Goal: Transaction & Acquisition: Purchase product/service

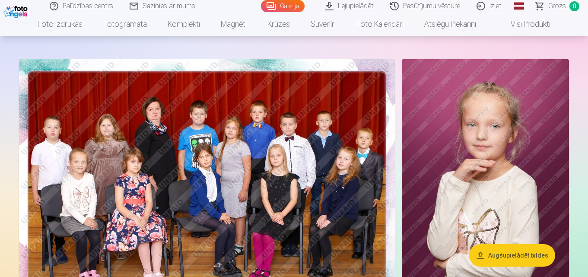
scroll to position [71, 0]
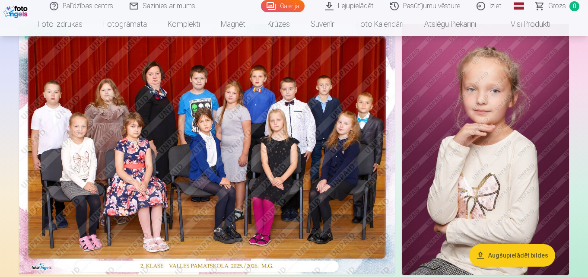
click at [262, 155] on img at bounding box center [207, 149] width 376 height 250
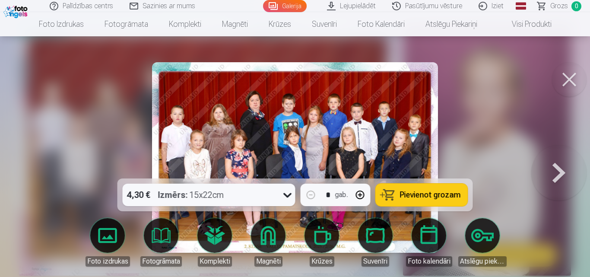
click at [431, 196] on span "Pievienot grozam" at bounding box center [430, 195] width 61 height 8
click at [558, 170] on button at bounding box center [558, 157] width 55 height 25
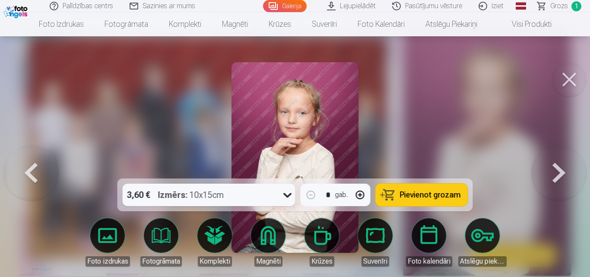
click at [558, 170] on button at bounding box center [558, 157] width 55 height 25
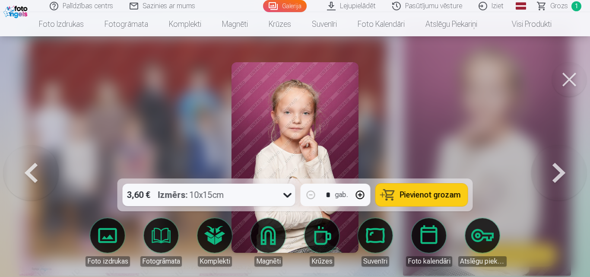
click at [558, 170] on button at bounding box center [558, 157] width 55 height 25
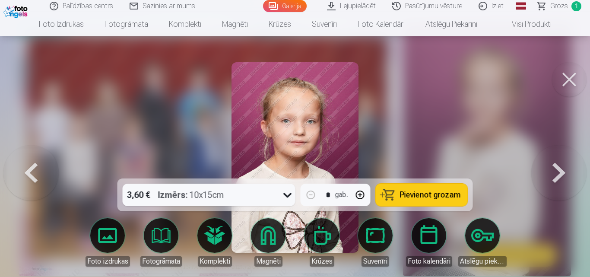
click at [558, 170] on button at bounding box center [558, 157] width 55 height 25
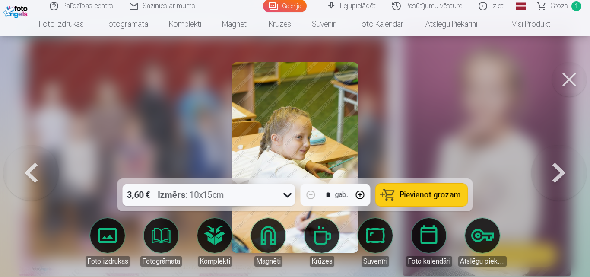
click at [28, 170] on button at bounding box center [30, 157] width 55 height 25
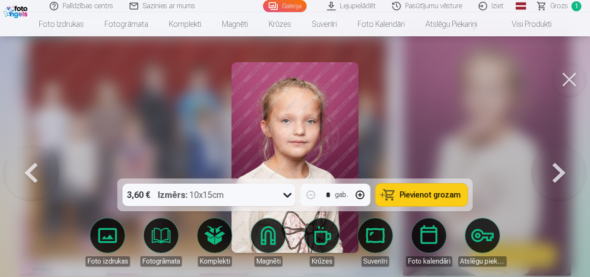
click at [440, 196] on span "Pievienot grozam" at bounding box center [430, 195] width 61 height 8
click at [562, 170] on button at bounding box center [558, 157] width 55 height 25
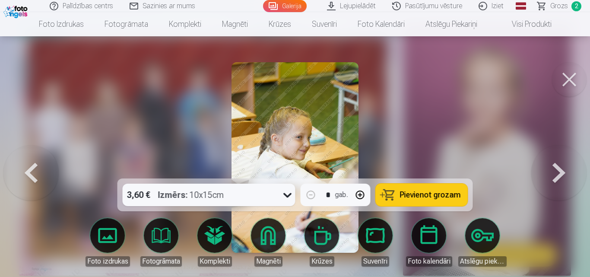
click at [562, 170] on button at bounding box center [558, 157] width 55 height 25
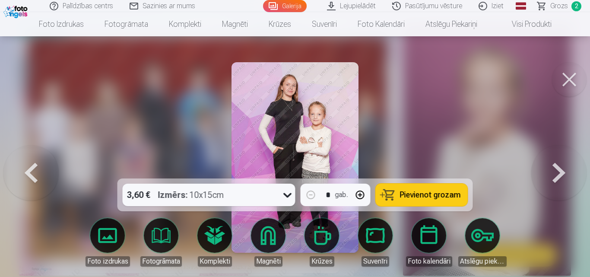
click at [562, 170] on button at bounding box center [558, 157] width 55 height 25
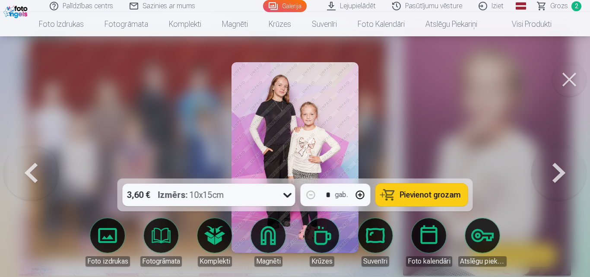
click at [563, 170] on button at bounding box center [558, 157] width 55 height 25
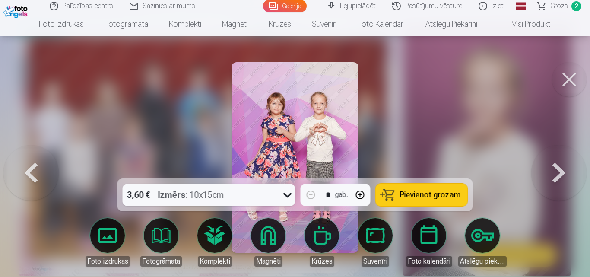
click at [32, 170] on button at bounding box center [30, 157] width 55 height 25
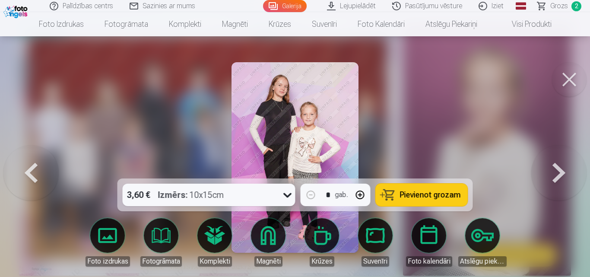
click at [32, 170] on button at bounding box center [30, 157] width 55 height 25
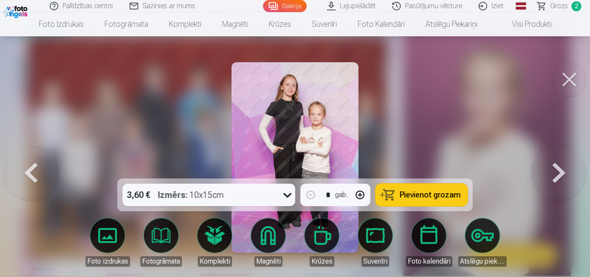
click at [32, 170] on button at bounding box center [30, 157] width 55 height 25
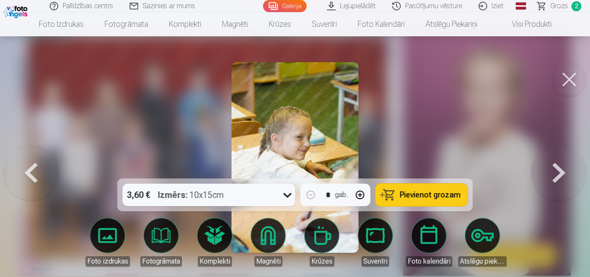
click at [560, 170] on button at bounding box center [558, 157] width 55 height 25
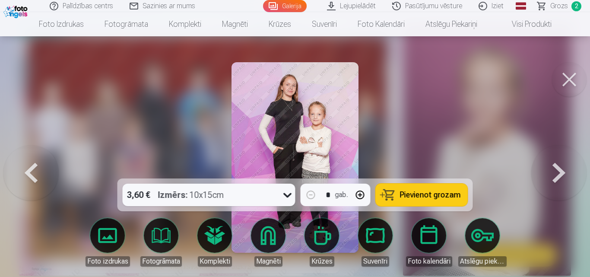
click at [560, 170] on button at bounding box center [558, 157] width 55 height 25
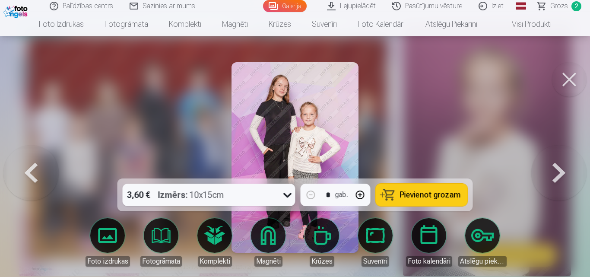
click at [32, 170] on button at bounding box center [30, 157] width 55 height 25
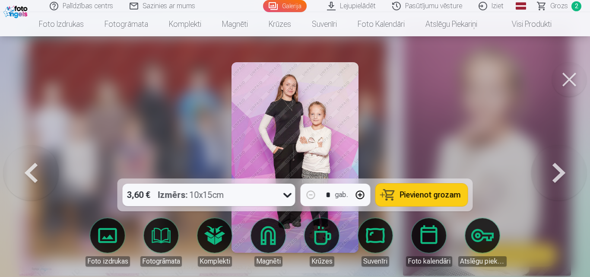
click at [564, 167] on button at bounding box center [558, 157] width 55 height 25
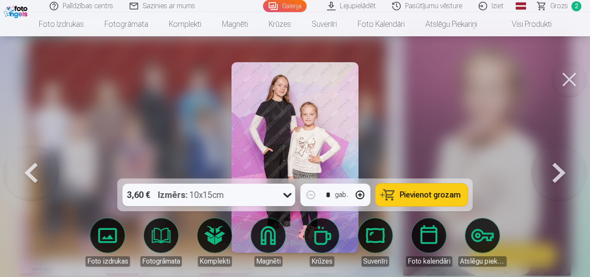
click at [452, 196] on span "Pievienot grozam" at bounding box center [430, 195] width 61 height 8
click at [561, 170] on button at bounding box center [558, 157] width 55 height 25
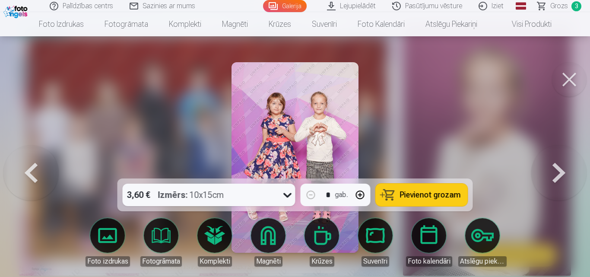
click at [420, 194] on span "Pievienot grozam" at bounding box center [430, 195] width 61 height 8
click at [560, 169] on button at bounding box center [558, 157] width 55 height 25
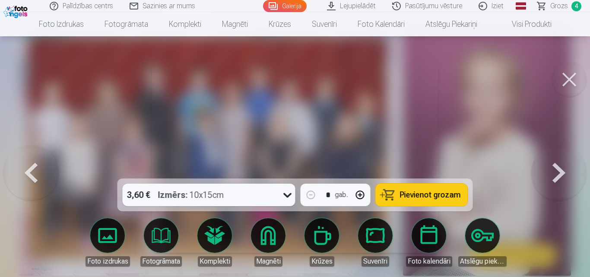
click at [560, 169] on button at bounding box center [558, 157] width 55 height 25
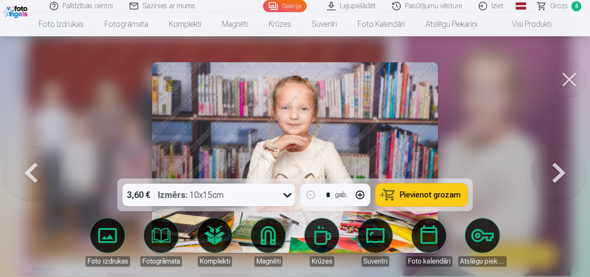
click at [560, 169] on button at bounding box center [558, 157] width 55 height 25
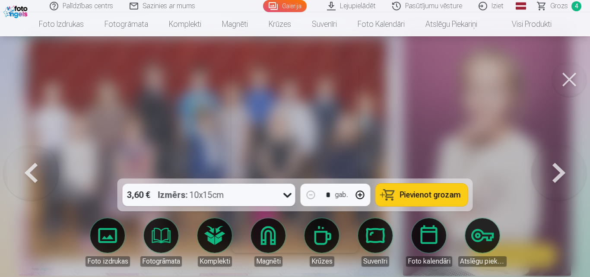
click at [560, 169] on button at bounding box center [558, 157] width 55 height 25
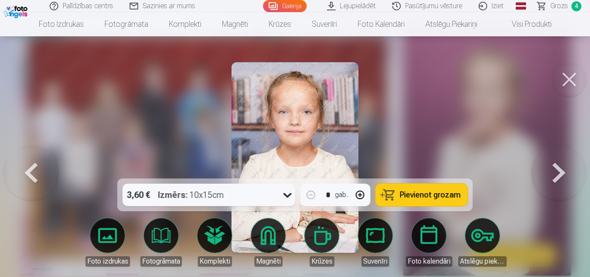
click at [560, 169] on button at bounding box center [558, 157] width 55 height 25
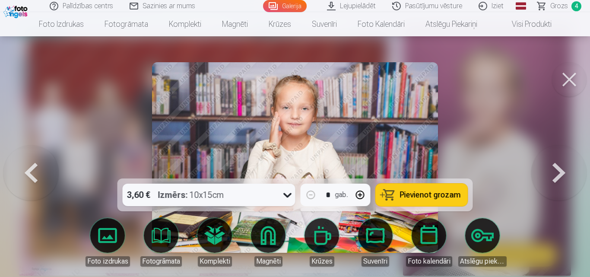
click at [30, 170] on button at bounding box center [30, 157] width 55 height 25
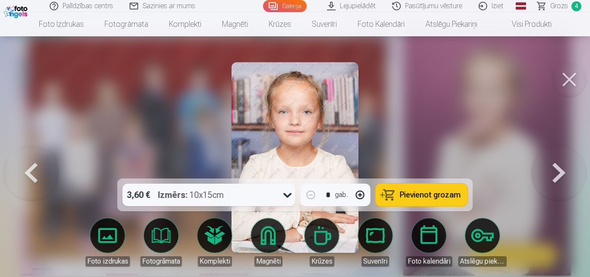
click at [30, 170] on button at bounding box center [30, 157] width 55 height 25
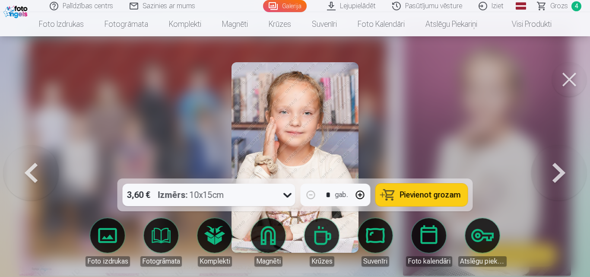
click at [30, 170] on button at bounding box center [30, 157] width 55 height 25
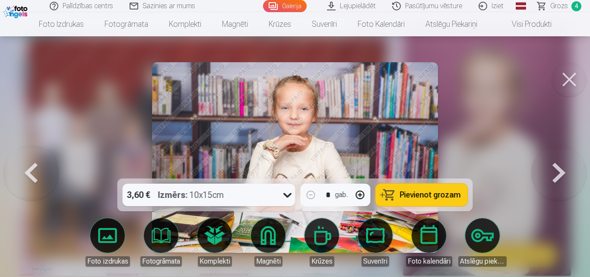
click at [30, 170] on button at bounding box center [30, 157] width 55 height 25
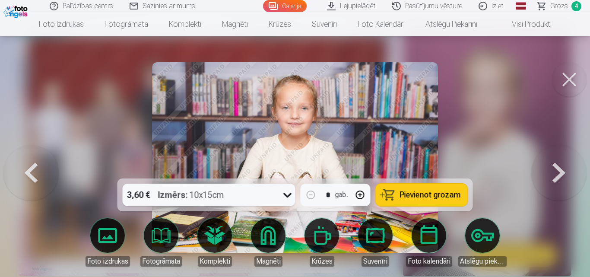
click at [555, 170] on button at bounding box center [558, 157] width 55 height 25
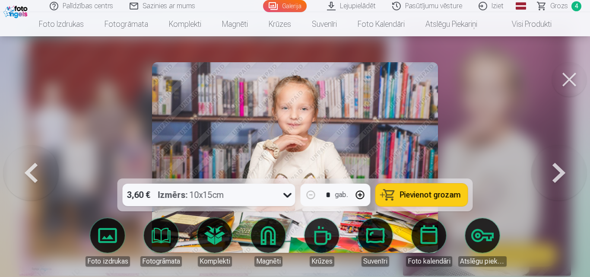
click at [555, 170] on button at bounding box center [558, 157] width 55 height 25
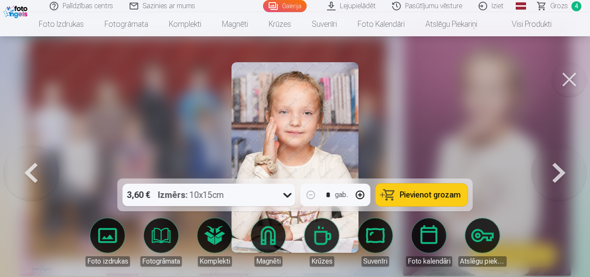
click at [555, 170] on button at bounding box center [558, 157] width 55 height 25
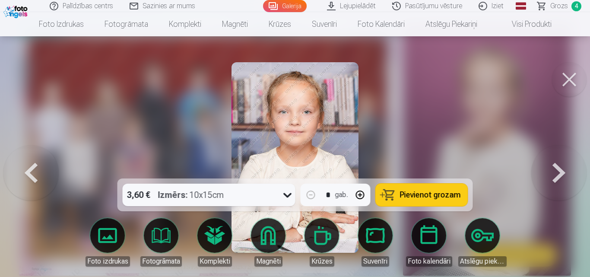
click at [555, 170] on button at bounding box center [558, 157] width 55 height 25
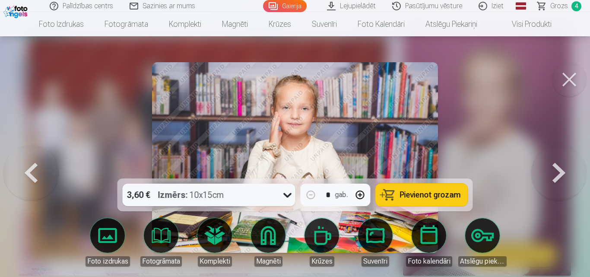
click at [555, 170] on button at bounding box center [558, 157] width 55 height 25
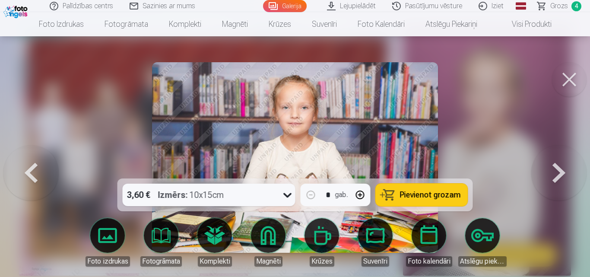
click at [555, 170] on button at bounding box center [558, 157] width 55 height 25
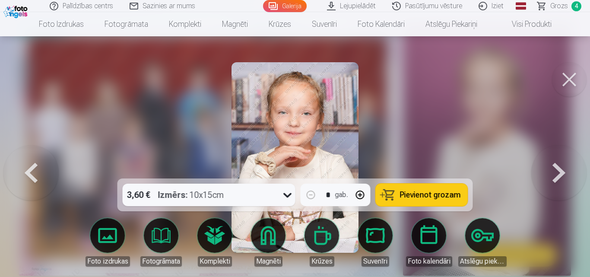
click at [555, 170] on button at bounding box center [558, 157] width 55 height 25
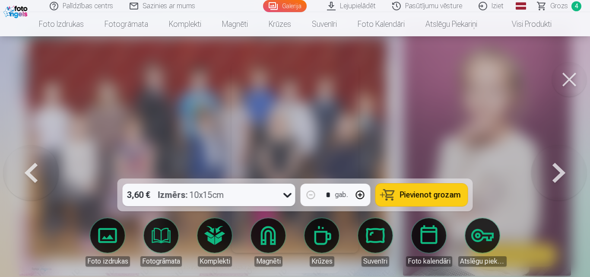
click at [555, 170] on button at bounding box center [558, 157] width 55 height 25
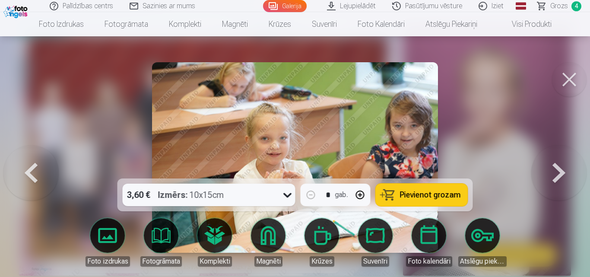
click at [555, 170] on button at bounding box center [558, 157] width 55 height 25
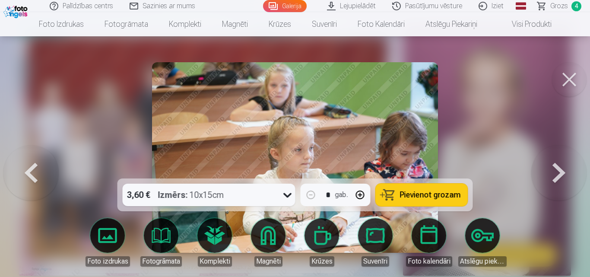
click at [26, 170] on button at bounding box center [30, 157] width 55 height 25
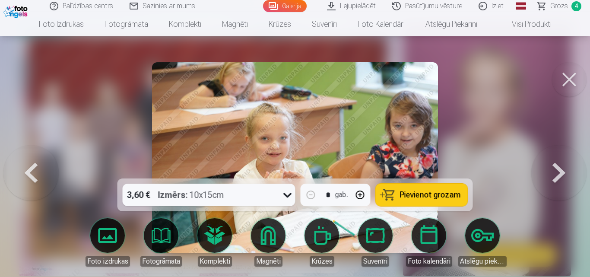
click at [439, 195] on span "Pievienot grozam" at bounding box center [430, 195] width 61 height 8
click at [561, 170] on button at bounding box center [558, 157] width 55 height 25
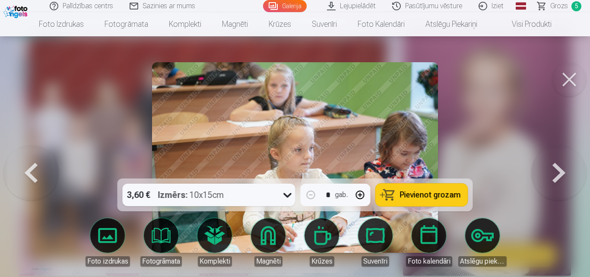
click at [561, 170] on button at bounding box center [558, 157] width 55 height 25
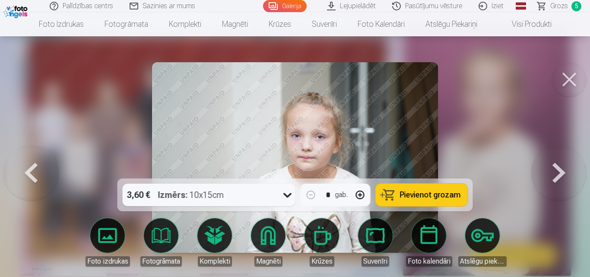
click at [561, 170] on button at bounding box center [558, 157] width 55 height 25
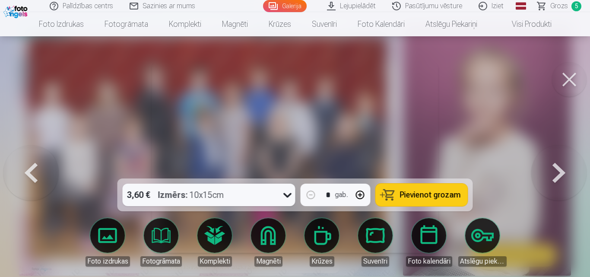
click at [561, 170] on button at bounding box center [558, 157] width 55 height 25
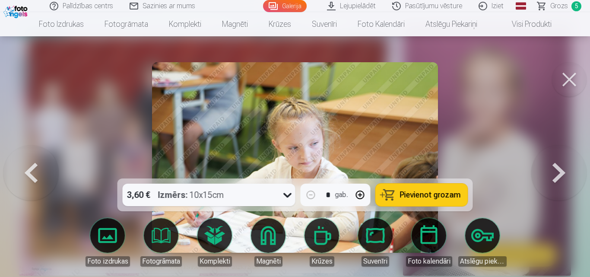
click at [561, 170] on button at bounding box center [558, 157] width 55 height 25
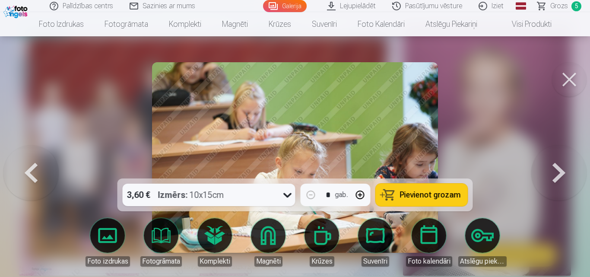
click at [426, 196] on span "Pievienot grozam" at bounding box center [430, 195] width 61 height 8
click at [557, 170] on button at bounding box center [558, 157] width 55 height 25
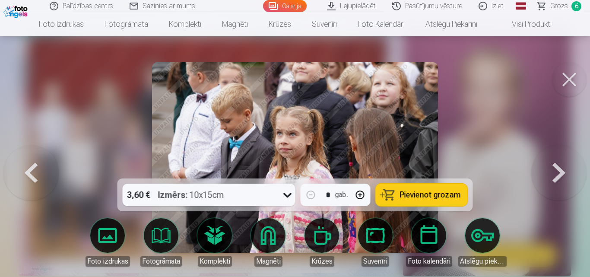
click at [557, 170] on button at bounding box center [558, 157] width 55 height 25
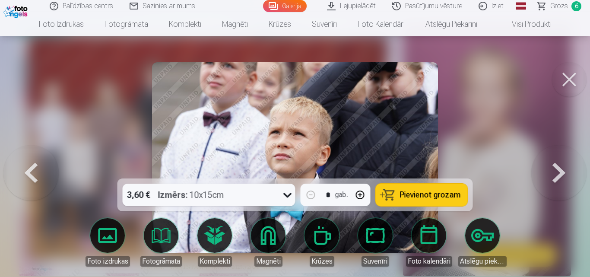
click at [557, 170] on button at bounding box center [558, 157] width 55 height 25
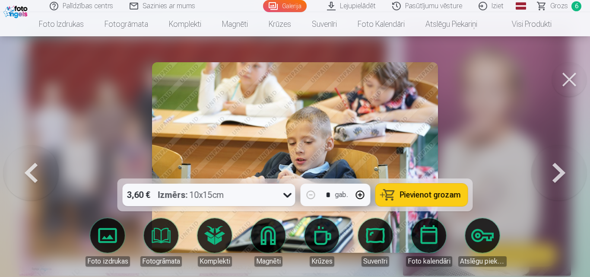
click at [557, 170] on button at bounding box center [558, 157] width 55 height 25
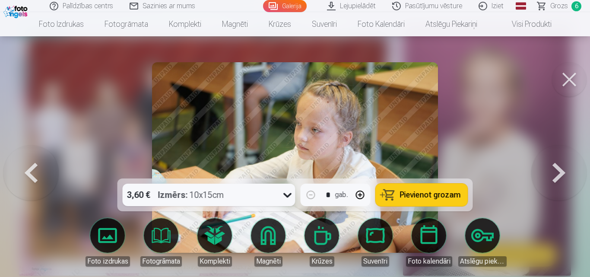
click at [39, 170] on button at bounding box center [30, 157] width 55 height 25
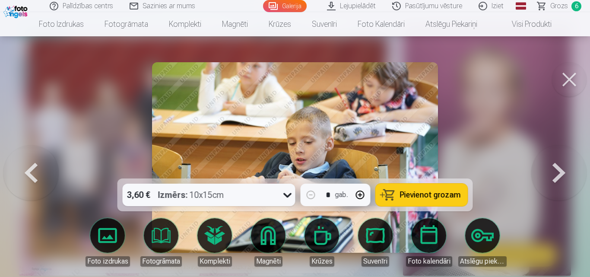
click at [564, 170] on button at bounding box center [558, 157] width 55 height 25
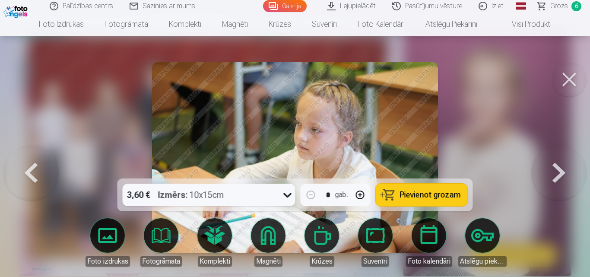
click at [564, 170] on button at bounding box center [558, 157] width 55 height 25
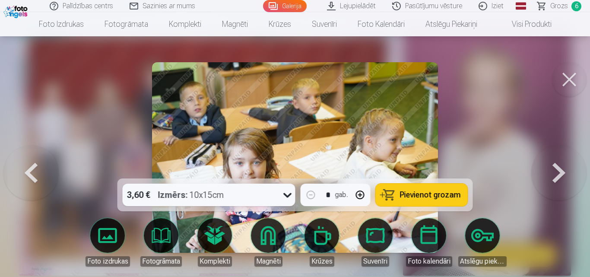
click at [564, 170] on button at bounding box center [558, 157] width 55 height 25
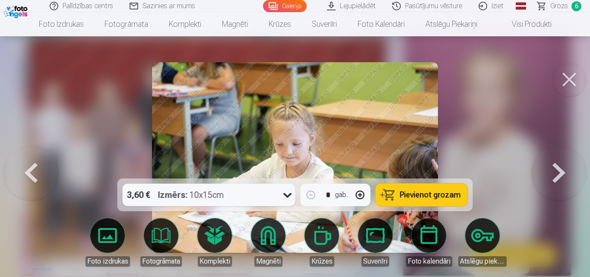
click at [564, 170] on button at bounding box center [558, 157] width 55 height 25
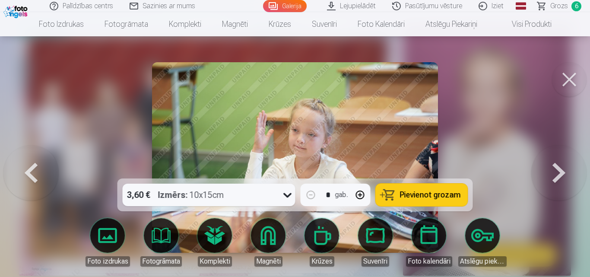
click at [564, 170] on button at bounding box center [558, 157] width 55 height 25
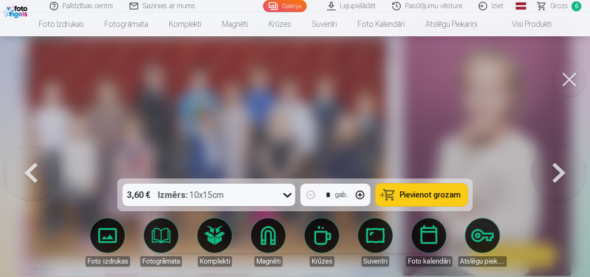
click at [564, 170] on button at bounding box center [558, 157] width 55 height 25
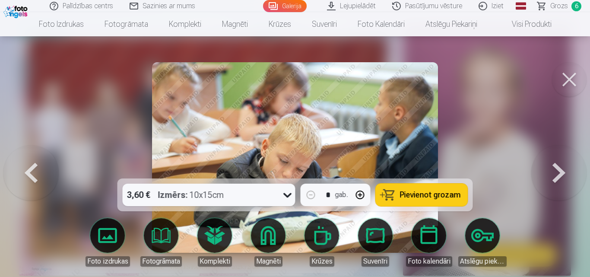
click at [564, 170] on button at bounding box center [558, 157] width 55 height 25
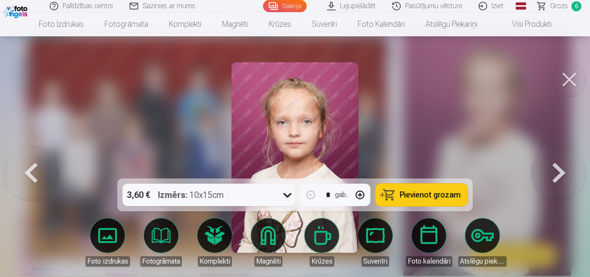
click at [564, 170] on button at bounding box center [558, 157] width 55 height 25
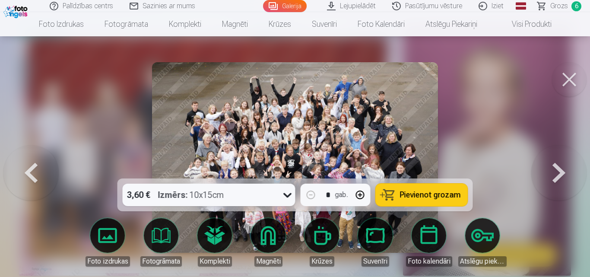
click at [22, 170] on button at bounding box center [30, 157] width 55 height 25
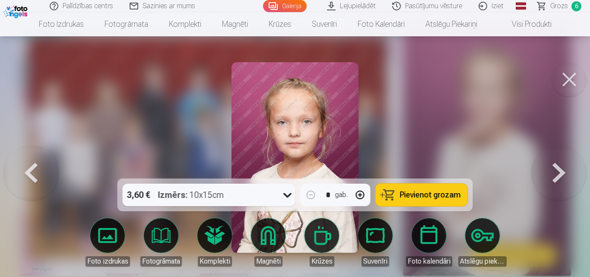
click at [428, 192] on span "Pievienot grozam" at bounding box center [430, 195] width 61 height 8
click at [557, 170] on button at bounding box center [558, 157] width 55 height 25
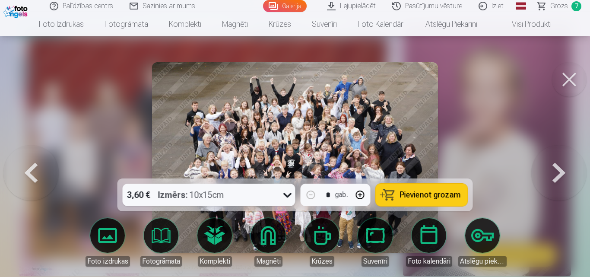
click at [430, 196] on span "Pievienot grozam" at bounding box center [430, 195] width 61 height 8
click at [559, 169] on button at bounding box center [558, 157] width 55 height 25
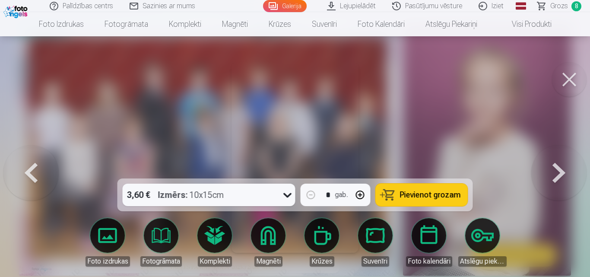
click at [559, 169] on button at bounding box center [558, 157] width 55 height 25
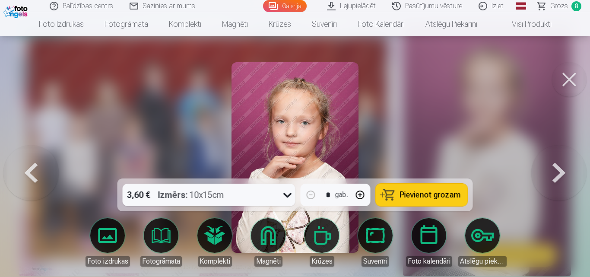
click at [559, 169] on button at bounding box center [558, 157] width 55 height 25
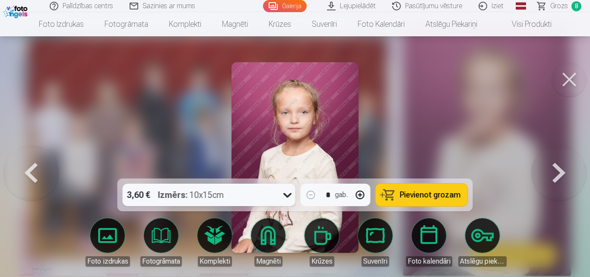
click at [559, 169] on button at bounding box center [558, 157] width 55 height 25
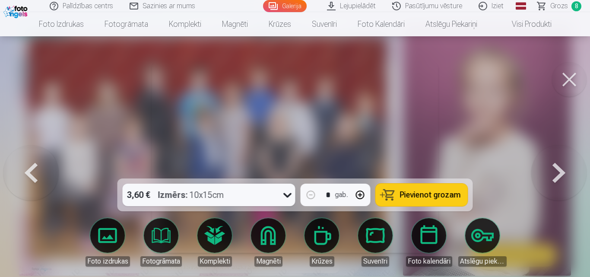
click at [559, 169] on button at bounding box center [558, 157] width 55 height 25
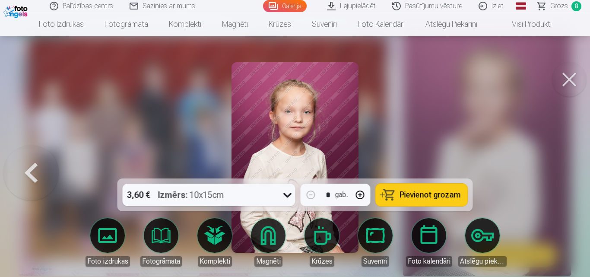
click at [559, 169] on div at bounding box center [295, 138] width 590 height 277
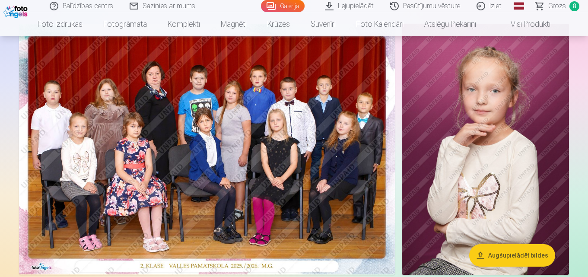
click at [558, 7] on span "Grozs" at bounding box center [557, 6] width 18 height 10
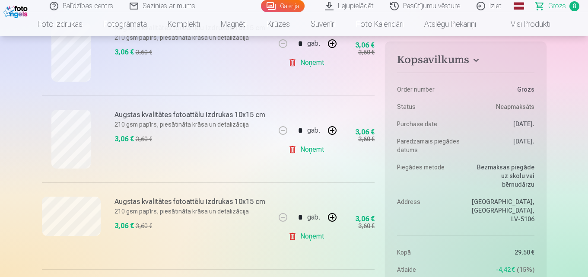
scroll to position [412, 0]
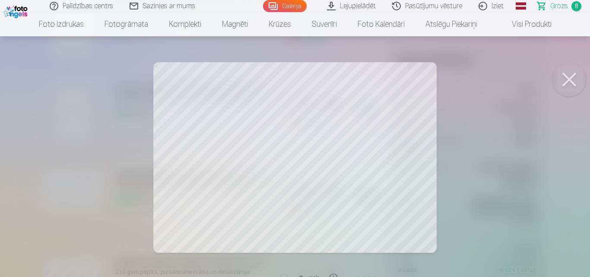
click at [571, 76] on button at bounding box center [569, 79] width 35 height 35
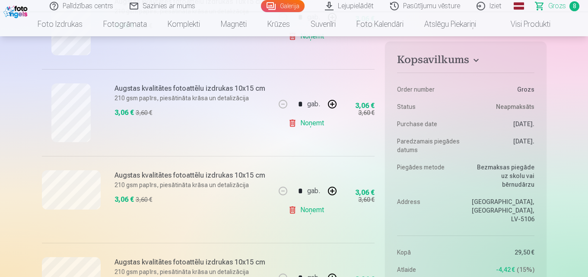
click at [293, 210] on link "Noņemt" at bounding box center [307, 209] width 39 height 17
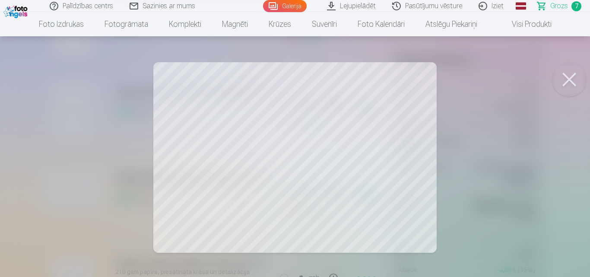
click at [572, 83] on button at bounding box center [569, 79] width 35 height 35
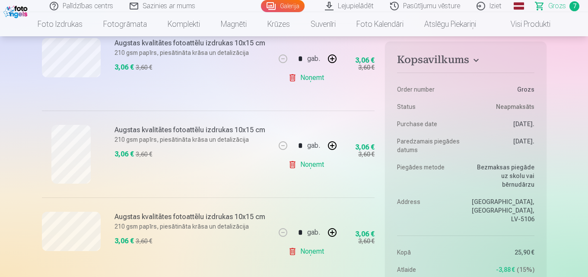
scroll to position [570, 0]
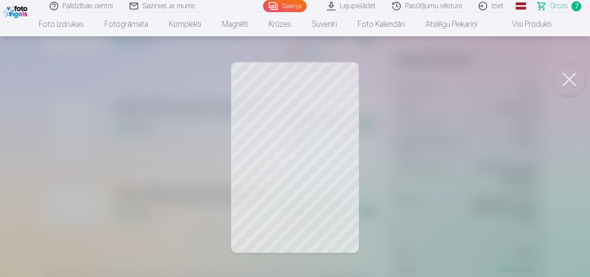
click at [568, 83] on button at bounding box center [569, 79] width 35 height 35
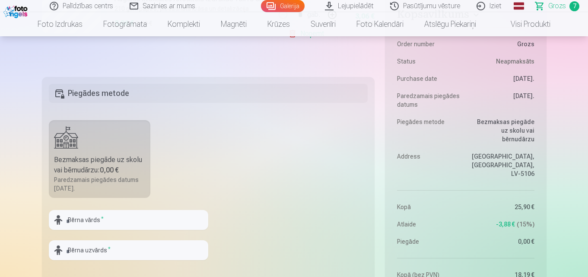
scroll to position [756, 0]
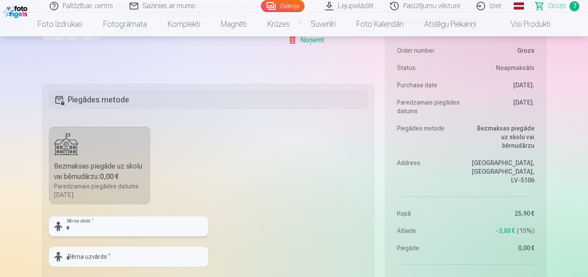
click at [149, 230] on input "text" at bounding box center [128, 226] width 159 height 20
type input "*"
type input "*****"
click at [126, 257] on input "text" at bounding box center [128, 257] width 159 height 20
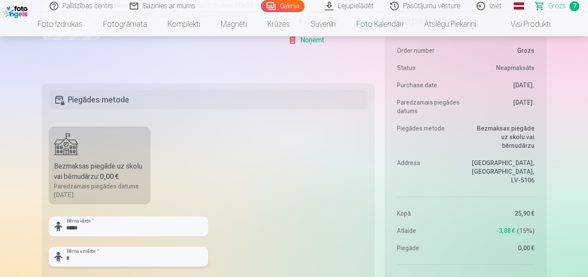
type input "*****"
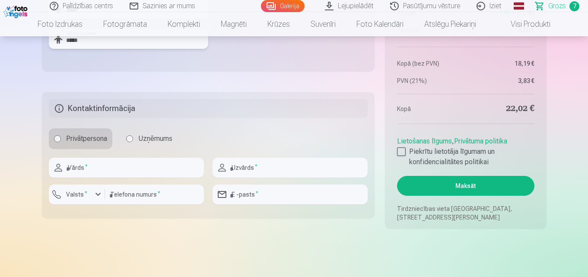
scroll to position [980, 0]
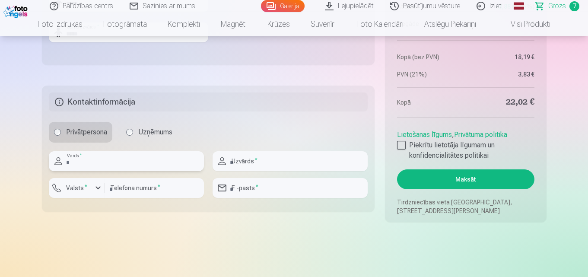
click at [116, 159] on input "text" at bounding box center [126, 161] width 155 height 20
type input "******"
type input "*****"
click at [96, 194] on button "Valsts *" at bounding box center [77, 188] width 56 height 20
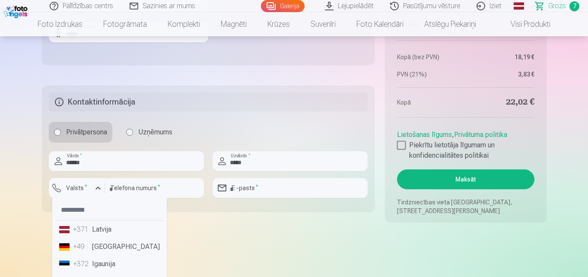
click at [100, 231] on li "+371 Latvija" at bounding box center [110, 229] width 108 height 17
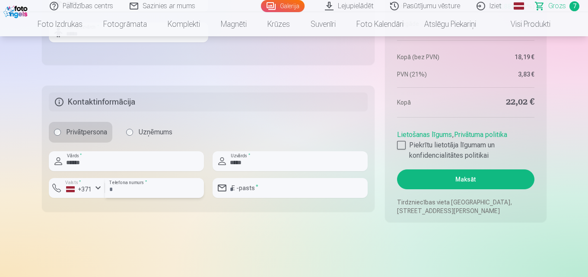
click at [145, 192] on input "number" at bounding box center [154, 188] width 99 height 20
type input "********"
drag, startPoint x: 269, startPoint y: 191, endPoint x: 197, endPoint y: 187, distance: 72.2
click at [197, 187] on div "****** Vārds * ***** Uzvārds * Valsts * +371 ******** Telefona numurs * *******…" at bounding box center [208, 178] width 319 height 54
type input "**********"
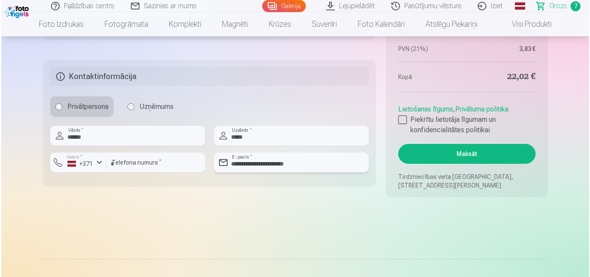
scroll to position [1044, 0]
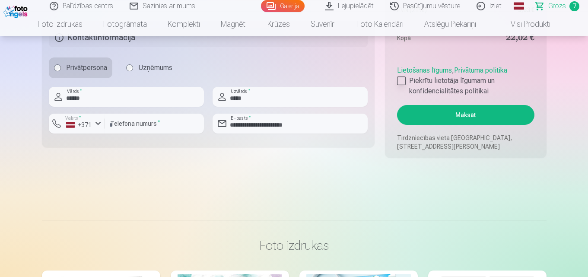
click at [402, 78] on div at bounding box center [401, 80] width 9 height 9
click at [447, 115] on button "Maksāt" at bounding box center [465, 115] width 137 height 20
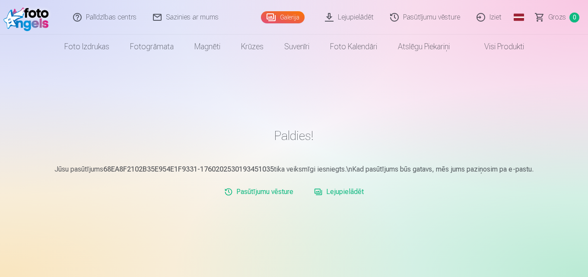
click at [293, 18] on link "Galerija" at bounding box center [283, 17] width 44 height 12
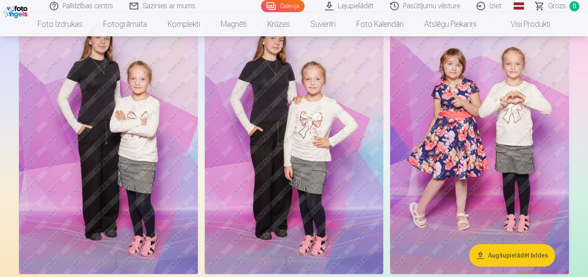
scroll to position [426, 0]
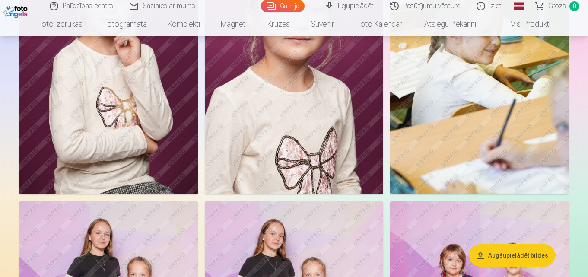
click at [522, 253] on button "Augšupielādēt bildes" at bounding box center [512, 255] width 86 height 22
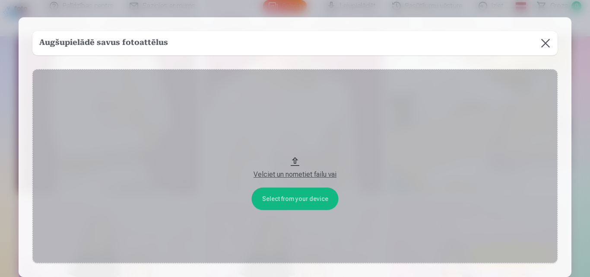
click at [328, 173] on div "Velciet un nometiet failu vai" at bounding box center [295, 174] width 508 height 10
click at [310, 198] on button "Velciet un nometiet failu vai" at bounding box center [294, 166] width 525 height 194
click at [549, 41] on button at bounding box center [545, 43] width 24 height 24
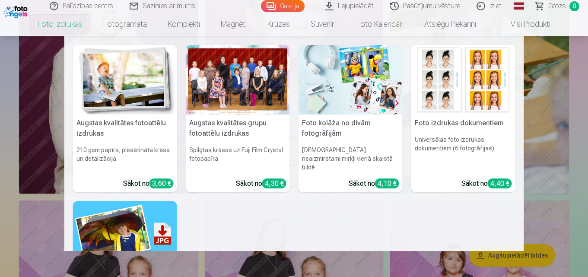
click at [57, 22] on link "Foto izdrukas" at bounding box center [60, 24] width 66 height 24
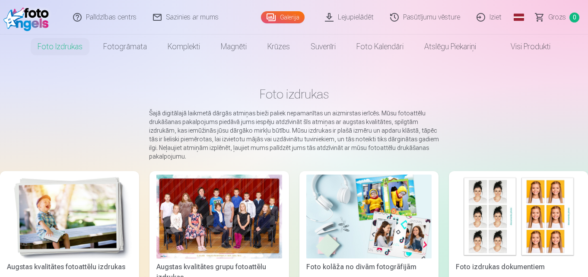
click at [440, 18] on link "Pasūtījumu vēsture" at bounding box center [425, 17] width 86 height 35
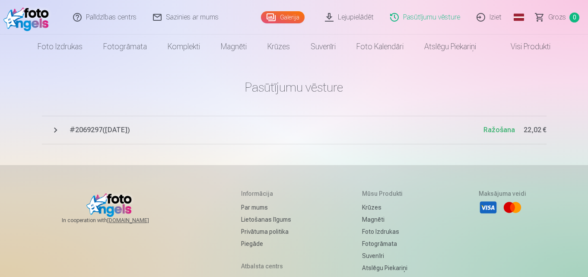
click at [87, 128] on span "# 2069297 ( 11.10.2025 )" at bounding box center [277, 130] width 414 height 10
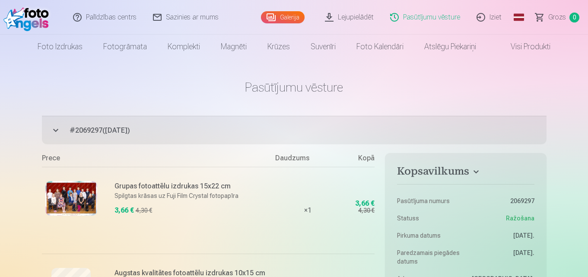
drag, startPoint x: 587, startPoint y: 59, endPoint x: 589, endPoint y: 95, distance: 36.4
click at [587, 95] on html "Palīdzības centrs Sazinies ar mums Galerija Lejupielādēt Pasūtījumu vēsture Izi…" at bounding box center [294, 138] width 588 height 277
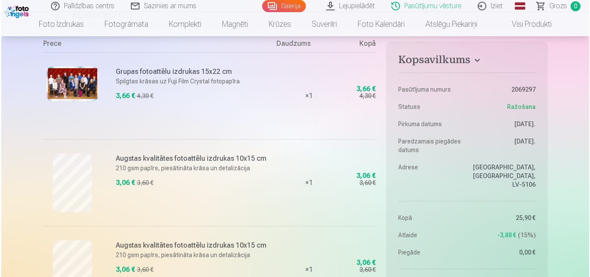
scroll to position [84, 0]
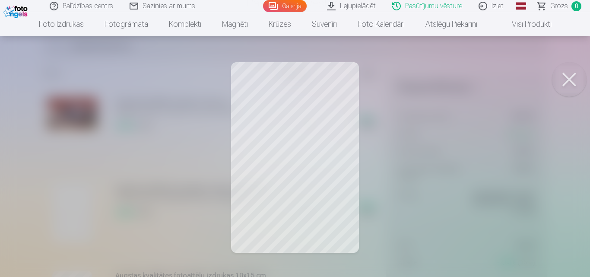
click at [271, 152] on div at bounding box center [295, 138] width 590 height 277
click at [347, 5] on link "Lejupielādēt" at bounding box center [351, 6] width 65 height 12
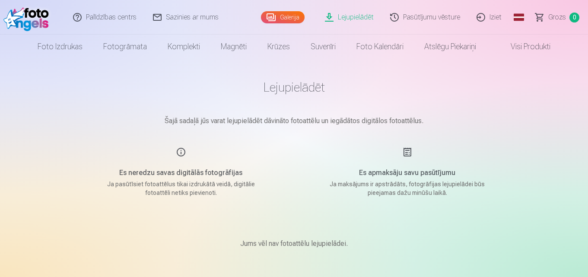
click at [183, 152] on div "Es neredzu savas digitālās fotogrāfijas Ja pasūtīsiet fotoattēlus tikai izdrukā…" at bounding box center [181, 172] width 206 height 50
click at [298, 14] on link "Galerija" at bounding box center [283, 17] width 44 height 12
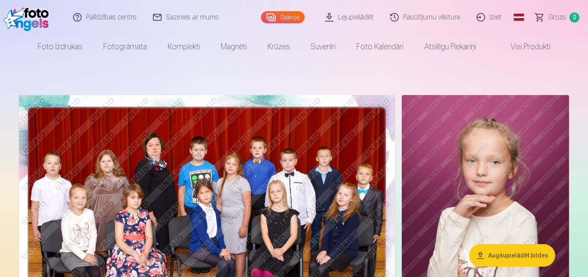
click at [364, 16] on link "Lejupielādēt" at bounding box center [349, 17] width 65 height 35
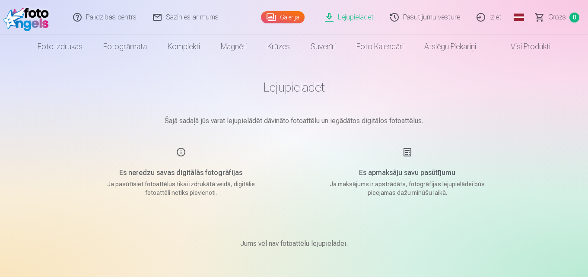
click at [407, 152] on div "Es apmaksāju savu pasūtījumu Ja maksājums ir apstrādāts, fotogrāfijas lejupielā…" at bounding box center [407, 172] width 206 height 50
click at [409, 195] on p "Ja maksājums ir apstrādāts, fotogrāfijas lejupielādei būs pieejamas dažu minūšu…" at bounding box center [407, 188] width 164 height 17
click at [412, 186] on p "Ja maksājums ir apstrādāts, fotogrāfijas lejupielādei būs pieejamas dažu minūšu…" at bounding box center [407, 188] width 164 height 17
click at [497, 16] on link "Iziet" at bounding box center [489, 17] width 41 height 35
